Goal: Transaction & Acquisition: Purchase product/service

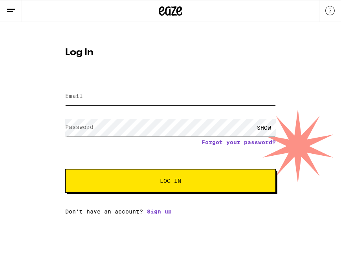
type input "[EMAIL_ADDRESS][DOMAIN_NAME]"
click at [91, 95] on input "[EMAIL_ADDRESS][DOMAIN_NAME]" at bounding box center [170, 97] width 211 height 18
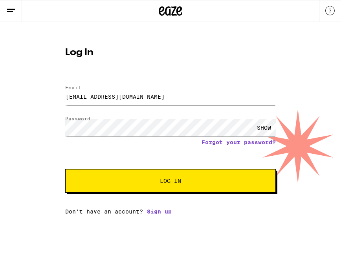
click at [130, 175] on button "Log In" at bounding box center [170, 181] width 211 height 24
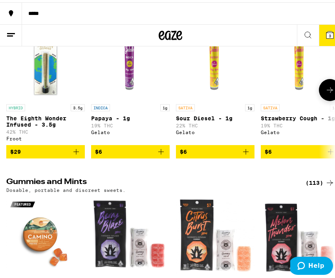
scroll to position [1732, 0]
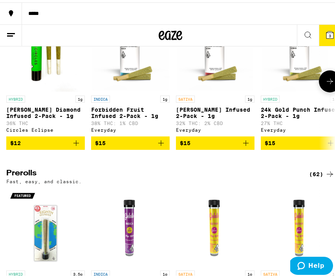
click at [325, 84] on icon at bounding box center [329, 78] width 9 height 9
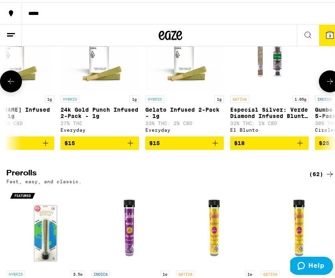
scroll to position [0, 237]
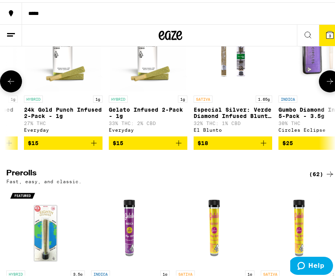
click at [11, 84] on icon at bounding box center [10, 78] width 9 height 9
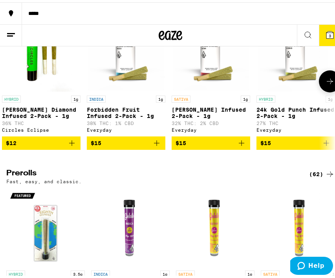
scroll to position [0, 0]
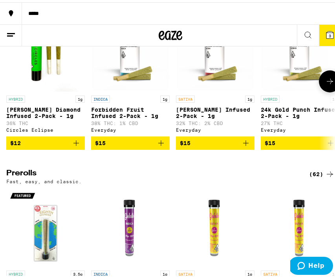
click at [327, 84] on icon at bounding box center [329, 78] width 9 height 9
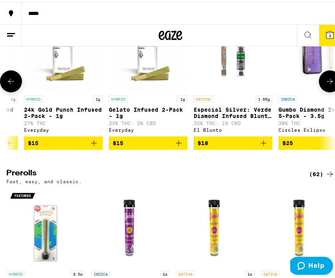
click at [327, 84] on icon at bounding box center [329, 78] width 9 height 9
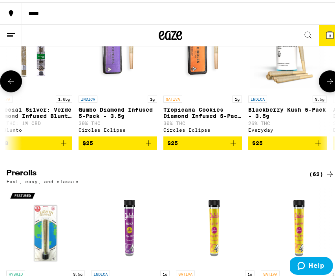
scroll to position [0, 474]
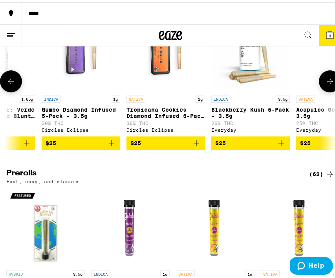
click at [327, 84] on icon at bounding box center [329, 78] width 9 height 9
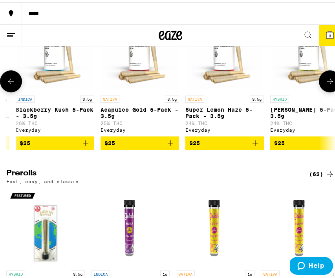
scroll to position [0, 711]
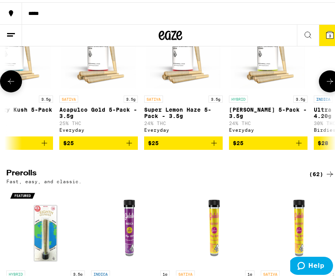
click at [15, 84] on icon at bounding box center [10, 78] width 9 height 9
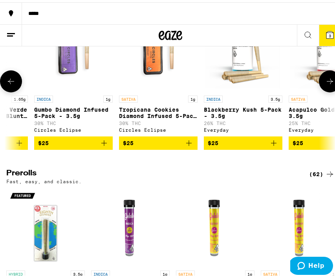
scroll to position [0, 474]
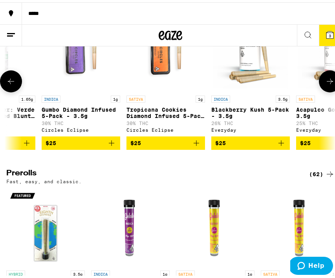
click at [325, 84] on icon at bounding box center [329, 78] width 9 height 9
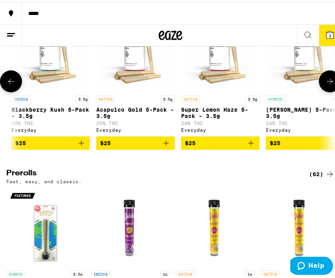
scroll to position [0, 711]
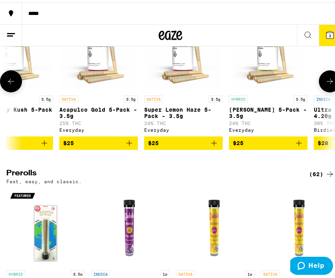
click at [326, 84] on icon at bounding box center [329, 78] width 9 height 9
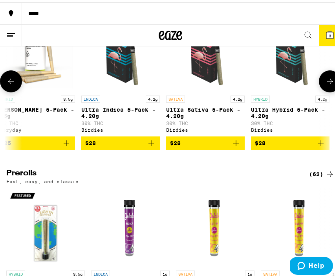
scroll to position [0, 947]
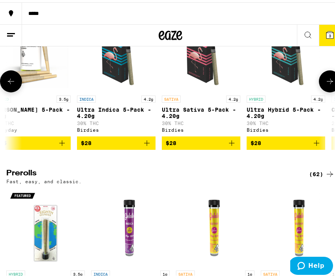
click at [15, 84] on icon at bounding box center [10, 78] width 9 height 9
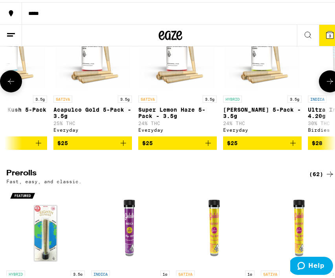
scroll to position [0, 711]
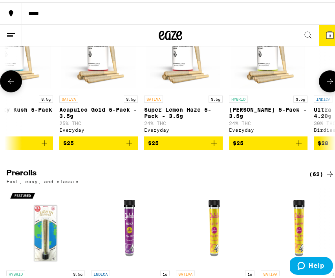
click at [214, 143] on icon "Add to bag" at bounding box center [213, 140] width 5 height 5
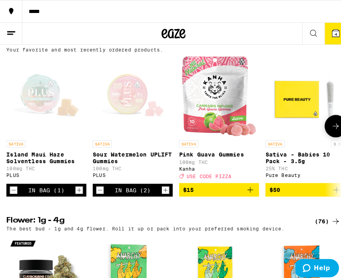
scroll to position [294, 0]
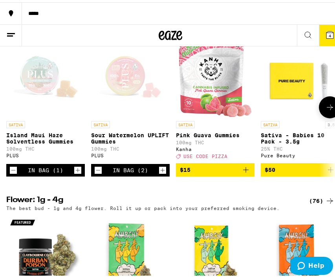
click at [163, 172] on icon "Increment" at bounding box center [162, 167] width 7 height 9
click at [100, 172] on icon "Decrement" at bounding box center [98, 167] width 7 height 9
click at [123, 171] on div "In Bag (2)" at bounding box center [130, 168] width 35 height 6
click at [40, 108] on div "Open page for Island Maui Haze Solventless Gummies from PLUS" at bounding box center [45, 75] width 79 height 79
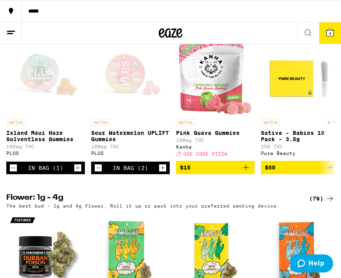
drag, startPoint x: 332, startPoint y: 11, endPoint x: 327, endPoint y: 13, distance: 5.1
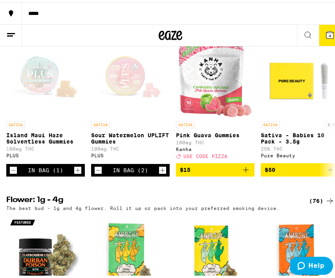
click at [319, 33] on button "4" at bounding box center [330, 32] width 22 height 21
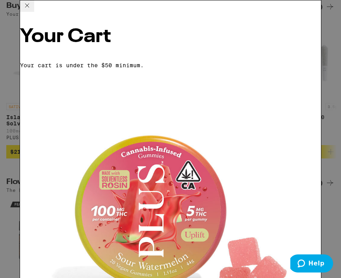
drag, startPoint x: 309, startPoint y: 16, endPoint x: 288, endPoint y: 39, distance: 30.3
click at [32, 10] on icon at bounding box center [26, 5] width 9 height 9
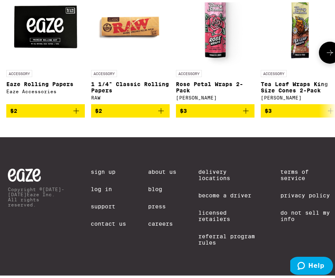
scroll to position [3278, 0]
click at [325, 55] on icon at bounding box center [329, 50] width 9 height 9
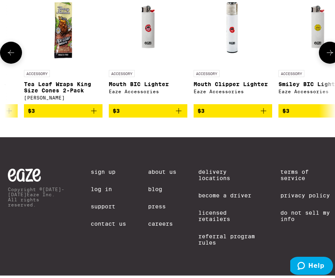
click at [325, 55] on icon at bounding box center [329, 50] width 9 height 9
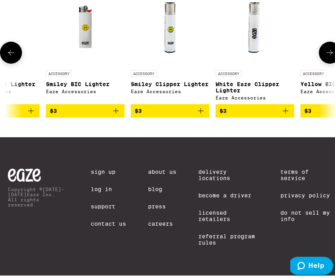
scroll to position [0, 474]
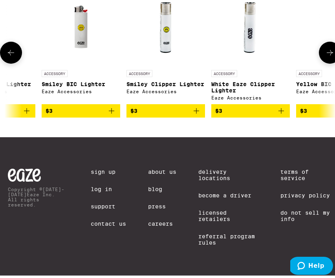
click at [13, 61] on button at bounding box center [11, 50] width 22 height 22
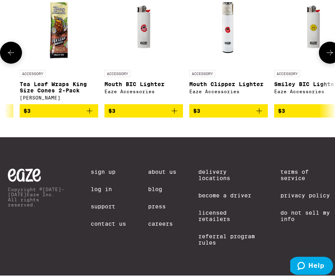
scroll to position [0, 237]
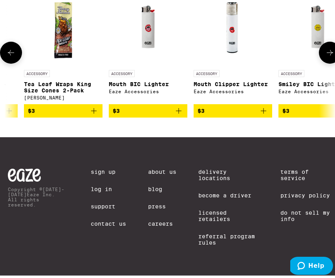
click at [325, 55] on icon at bounding box center [329, 50] width 9 height 9
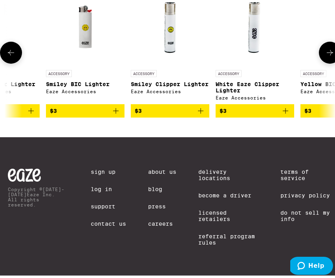
scroll to position [0, 474]
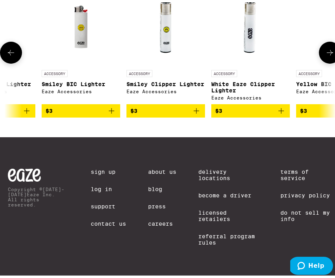
click at [6, 55] on icon at bounding box center [10, 50] width 9 height 9
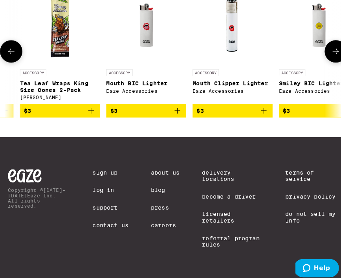
scroll to position [0, 237]
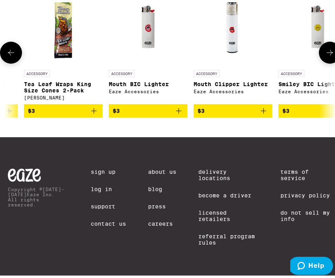
click at [265, 113] on icon "Add to bag" at bounding box center [263, 108] width 9 height 9
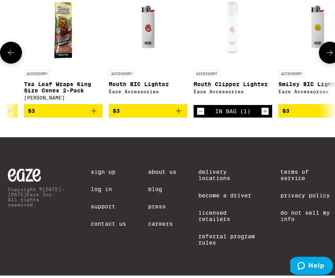
click at [177, 113] on icon "Add to bag" at bounding box center [178, 108] width 9 height 9
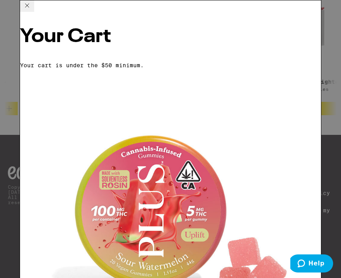
click at [29, 7] on icon at bounding box center [27, 6] width 4 height 4
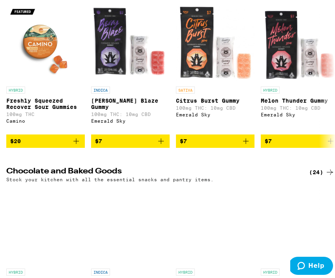
scroll to position [2175, 0]
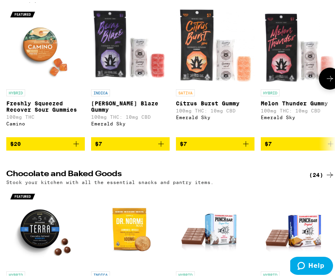
click at [325, 81] on icon at bounding box center [329, 75] width 9 height 9
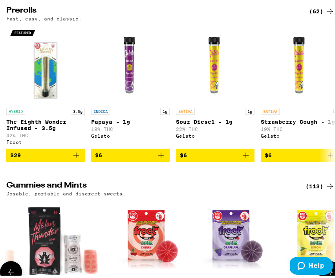
scroll to position [1979, 0]
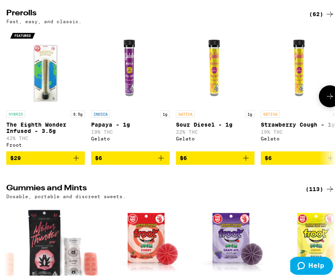
click at [326, 99] on icon at bounding box center [329, 93] width 9 height 9
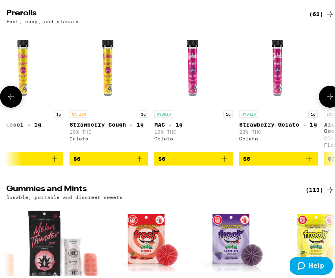
scroll to position [0, 237]
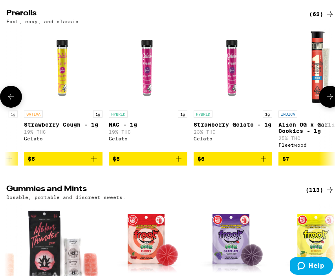
click at [96, 161] on icon "Add to bag" at bounding box center [93, 156] width 9 height 9
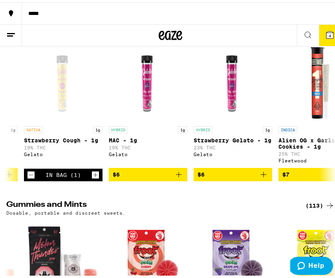
click at [325, 38] on button "4" at bounding box center [330, 32] width 22 height 21
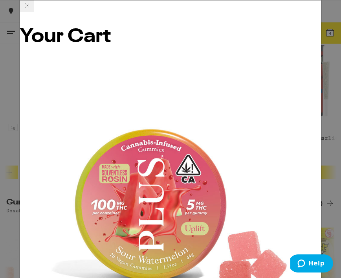
scroll to position [143, 0]
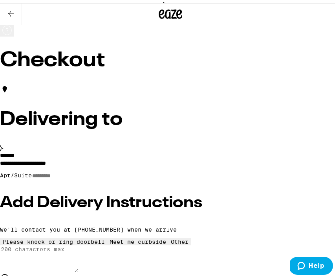
scroll to position [7, 0]
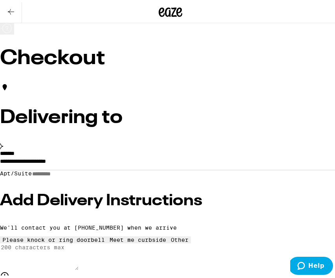
drag, startPoint x: 128, startPoint y: 166, endPoint x: -52, endPoint y: 157, distance: 180.5
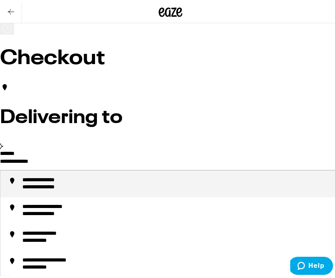
click at [68, 189] on div "**********" at bounding box center [50, 184] width 57 height 7
type input "**********"
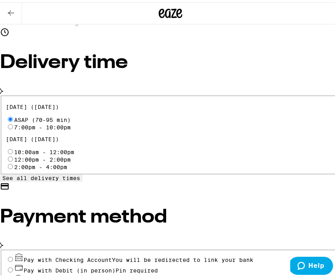
click at [51, 275] on span "Cash (in person)" at bounding box center [52, 278] width 57 height 6
click at [13, 275] on input "Cash (in person)" at bounding box center [10, 277] width 5 height 5
radio input "true"
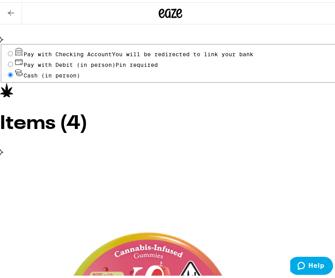
scroll to position [458, 0]
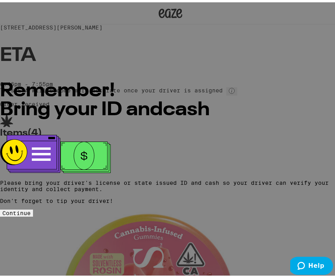
click at [31, 207] on span "Continue" at bounding box center [16, 210] width 28 height 6
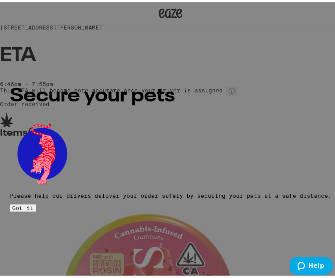
click at [33, 202] on span "Got it" at bounding box center [22, 205] width 21 height 6
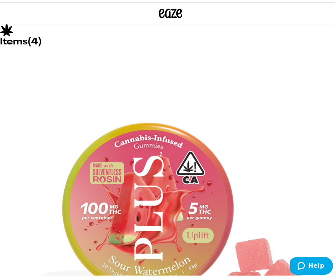
scroll to position [47, 0]
